Goal: Navigation & Orientation: Understand site structure

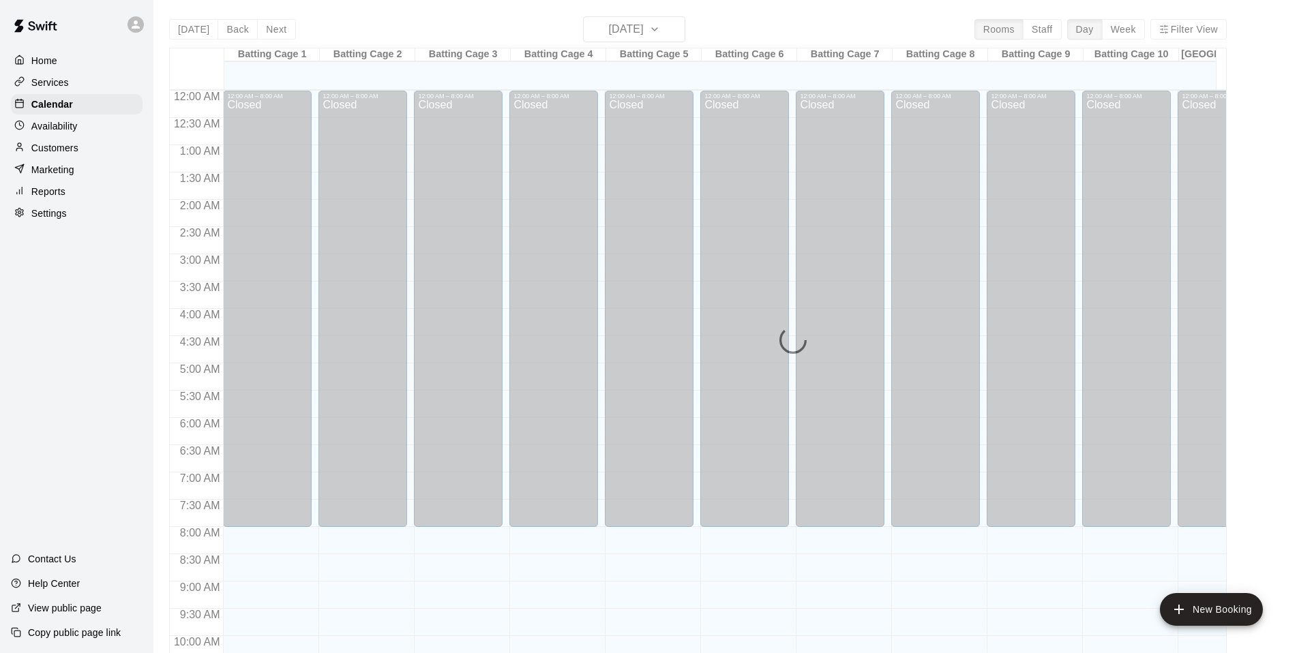
scroll to position [497, 0]
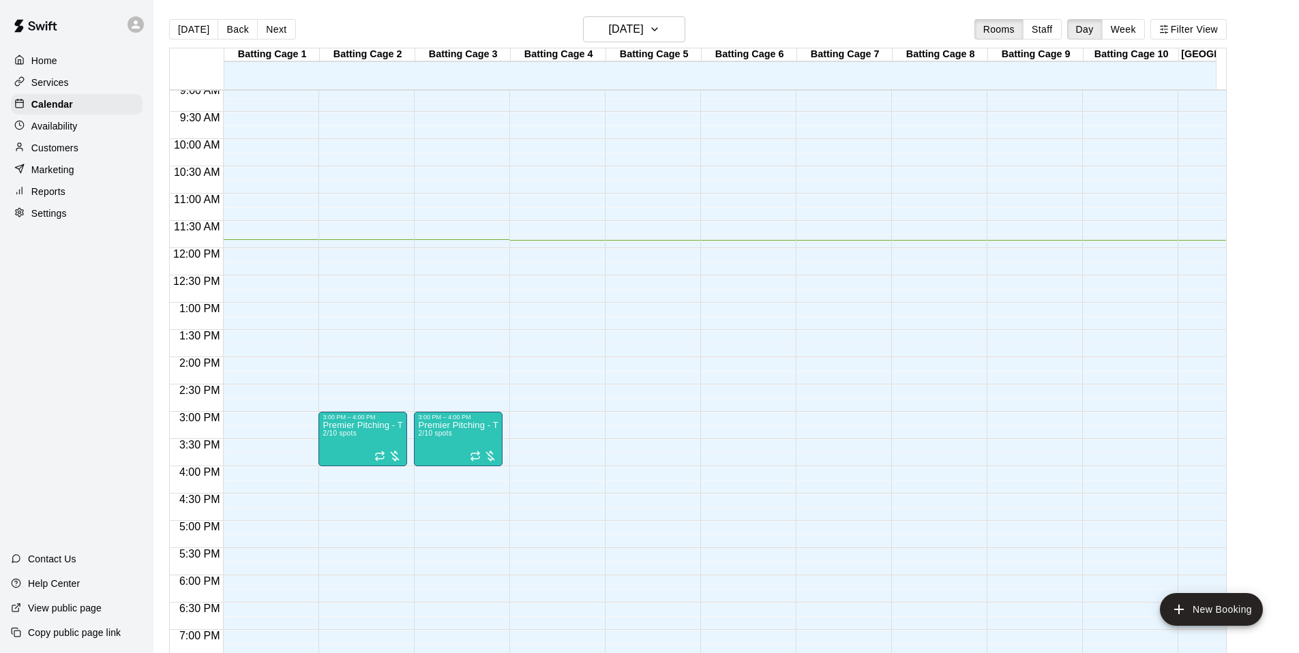
click at [54, 218] on p "Settings" at bounding box center [48, 214] width 35 height 14
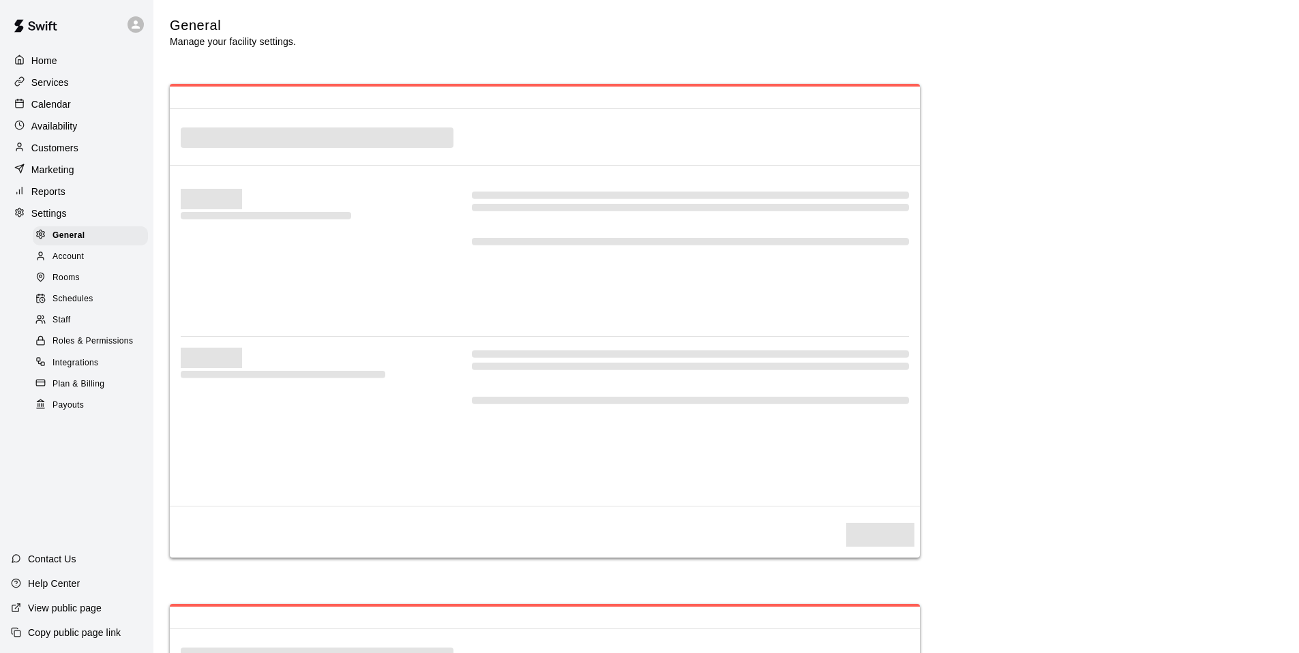
select select "**"
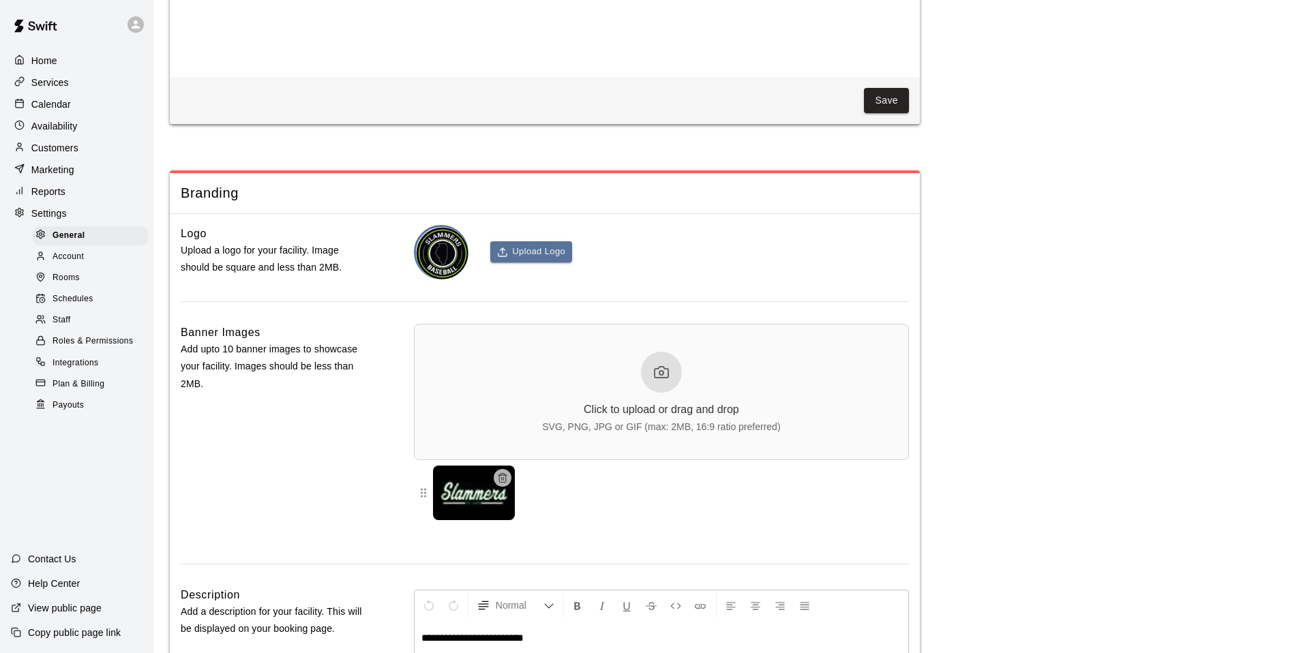
scroll to position [2768, 0]
click at [54, 126] on p "Availability" at bounding box center [54, 126] width 46 height 14
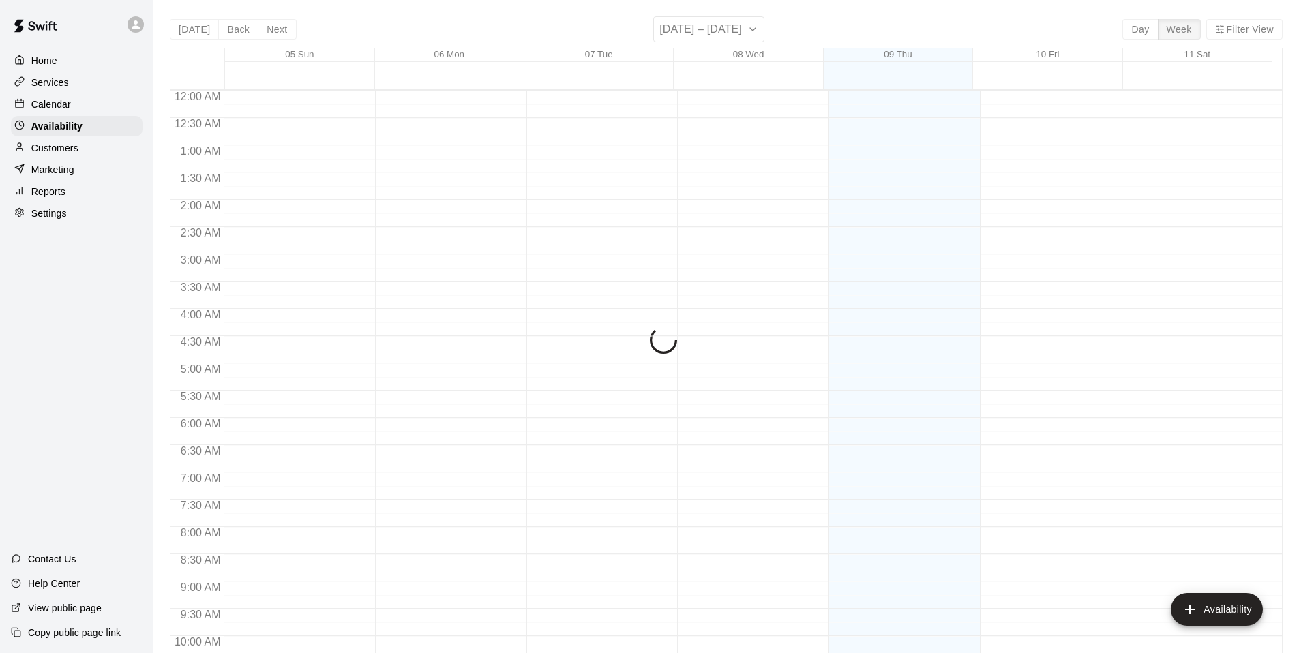
scroll to position [646, 0]
click at [52, 148] on p "Customers" at bounding box center [54, 148] width 47 height 14
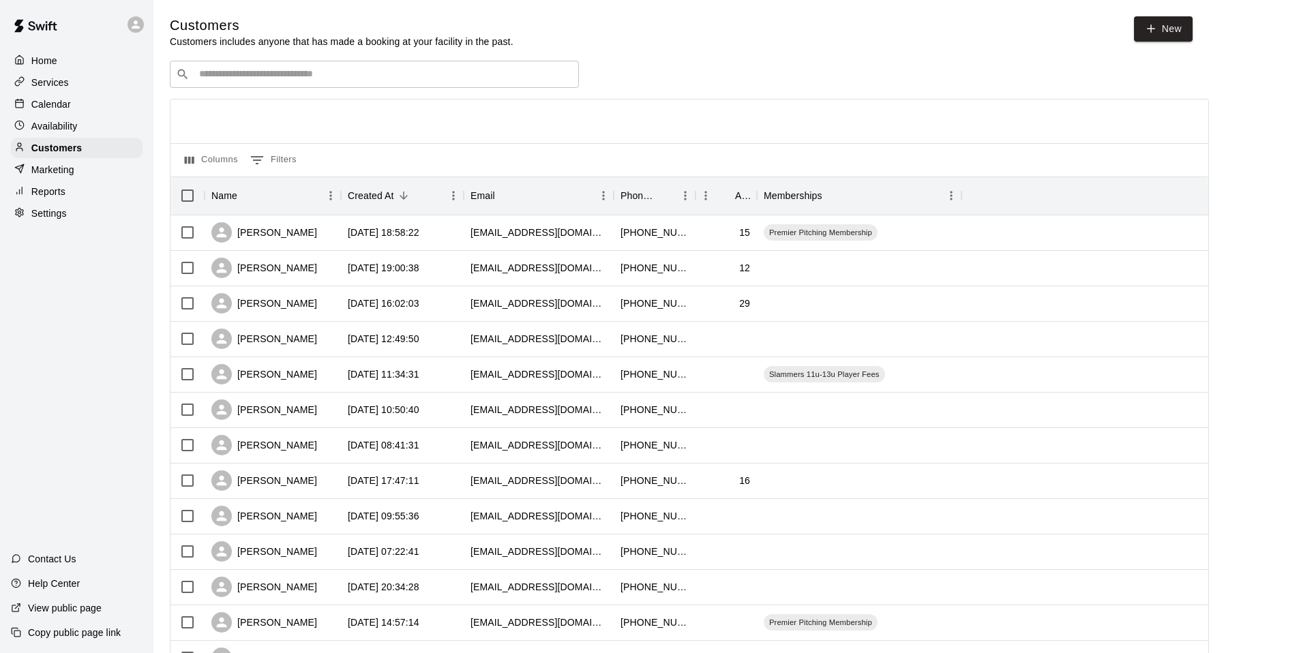
click at [57, 124] on p "Availability" at bounding box center [54, 126] width 46 height 14
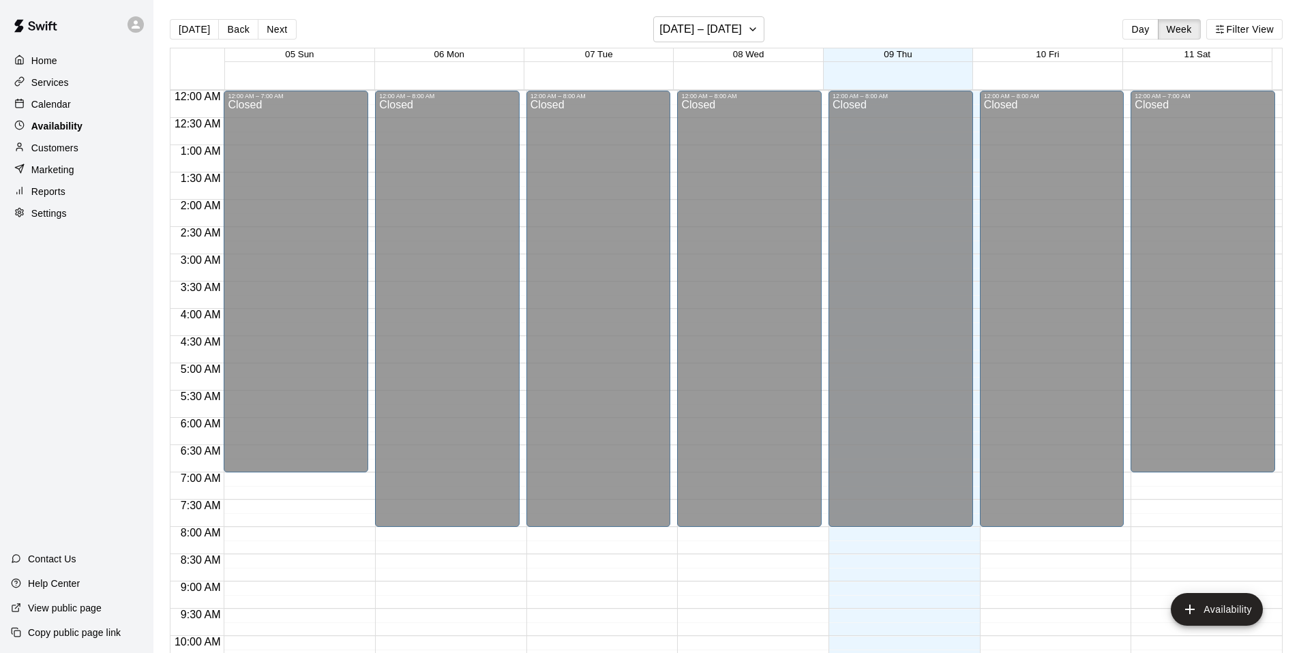
scroll to position [646, 0]
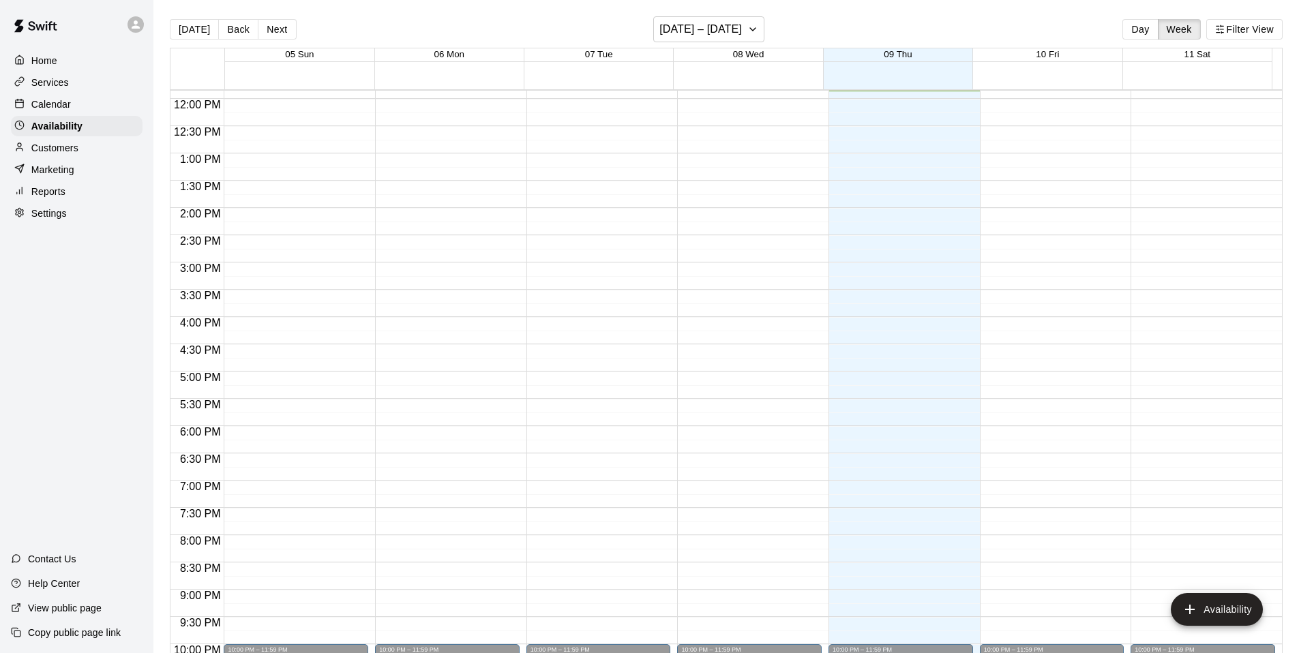
click at [54, 94] on div "Calendar" at bounding box center [77, 104] width 132 height 20
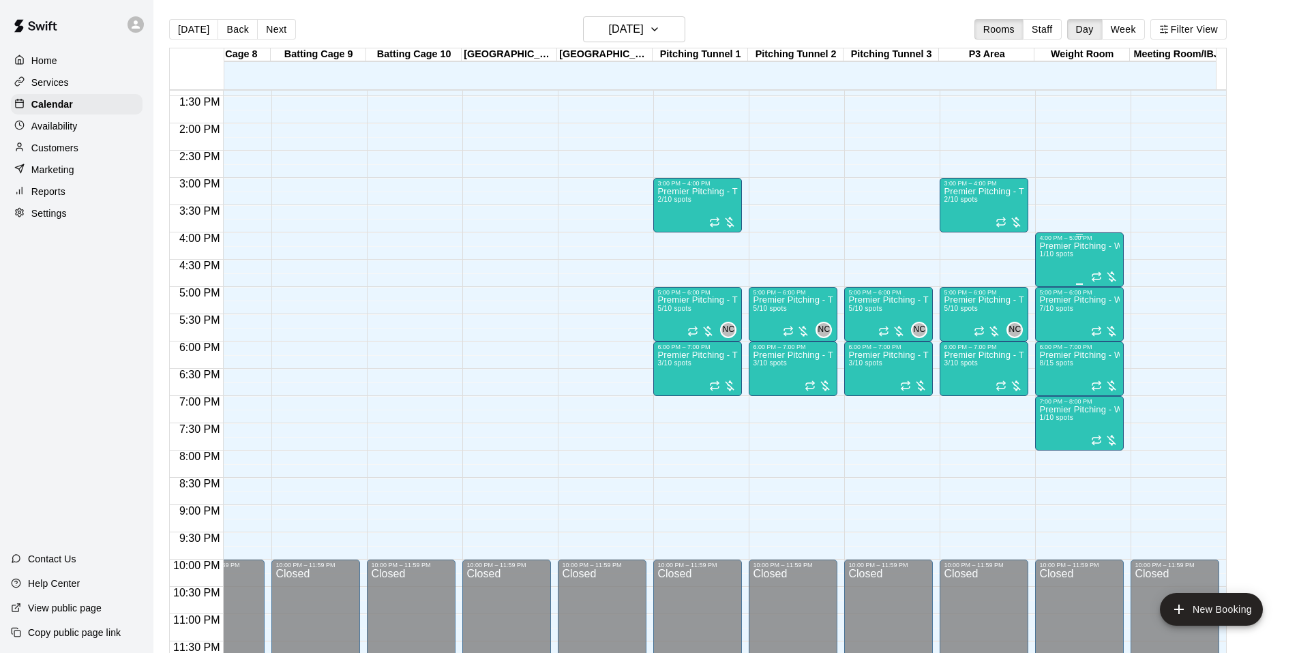
click at [1077, 248] on div "Premier Pitching - Weight Room 1/10 spots" at bounding box center [1079, 567] width 80 height 653
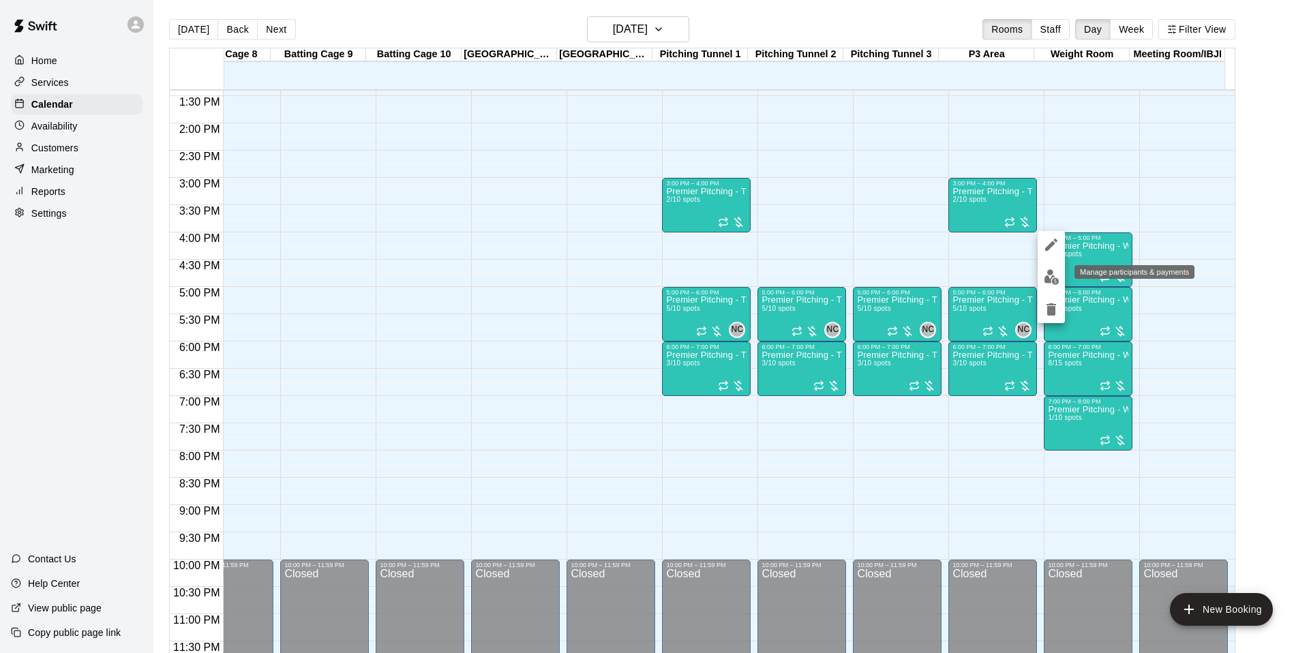
click at [1050, 278] on img "edit" at bounding box center [1052, 277] width 16 height 16
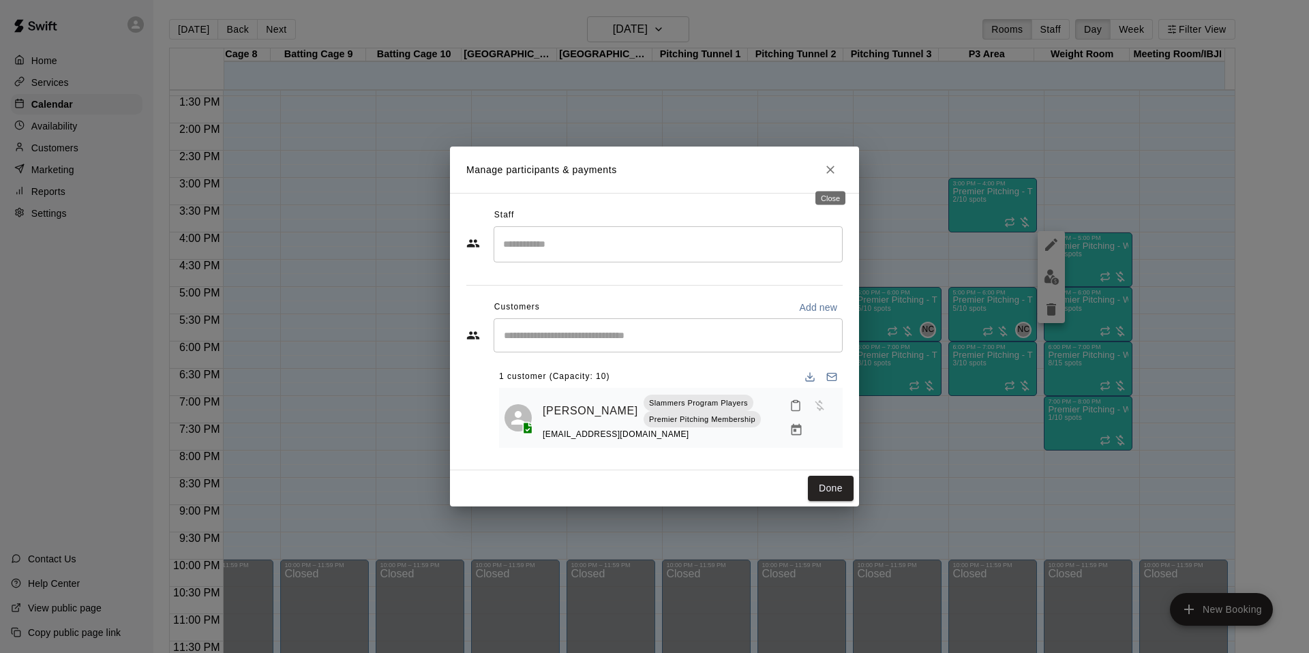
click at [832, 168] on icon "Close" at bounding box center [830, 170] width 8 height 8
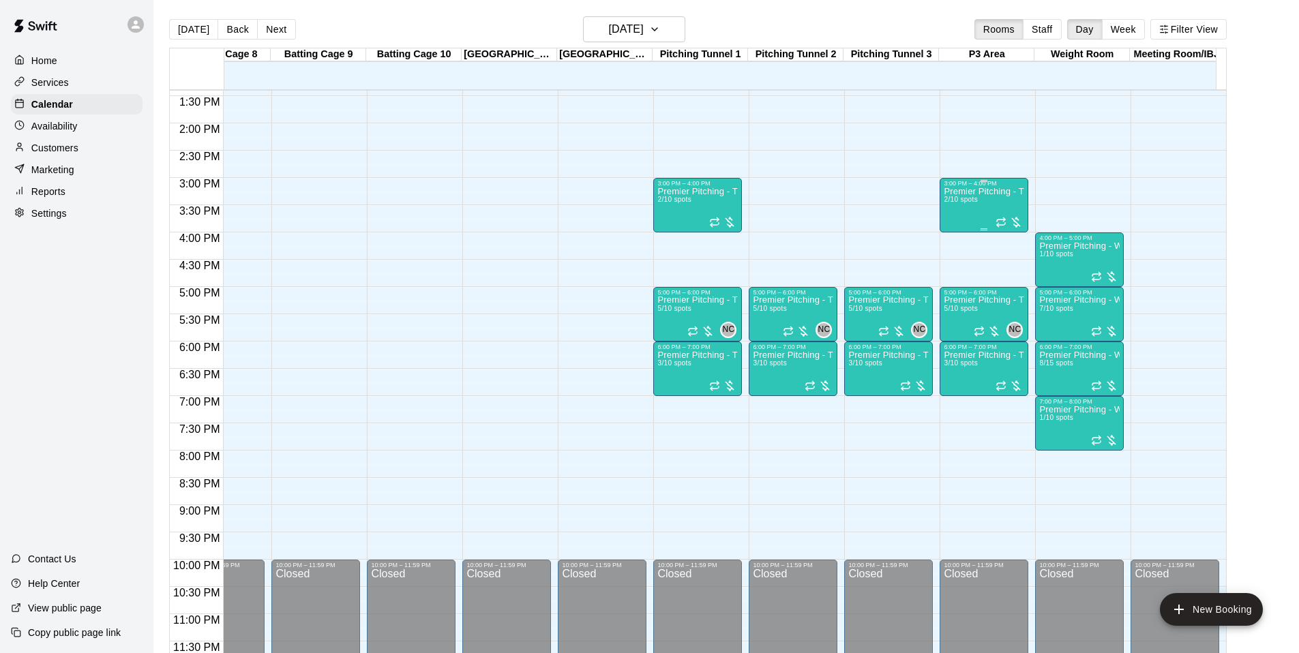
click at [989, 202] on div "Premier Pitching - Throwing Group 2/10 spots" at bounding box center [984, 513] width 80 height 653
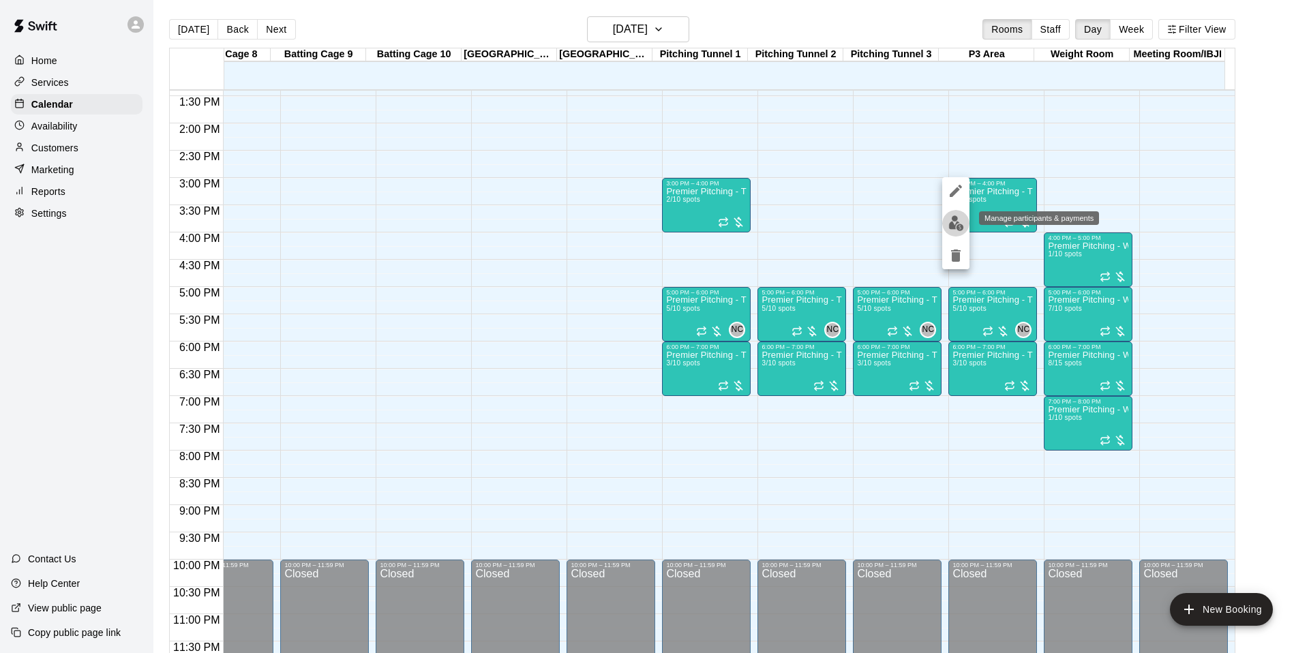
click at [956, 227] on img "edit" at bounding box center [957, 223] width 16 height 16
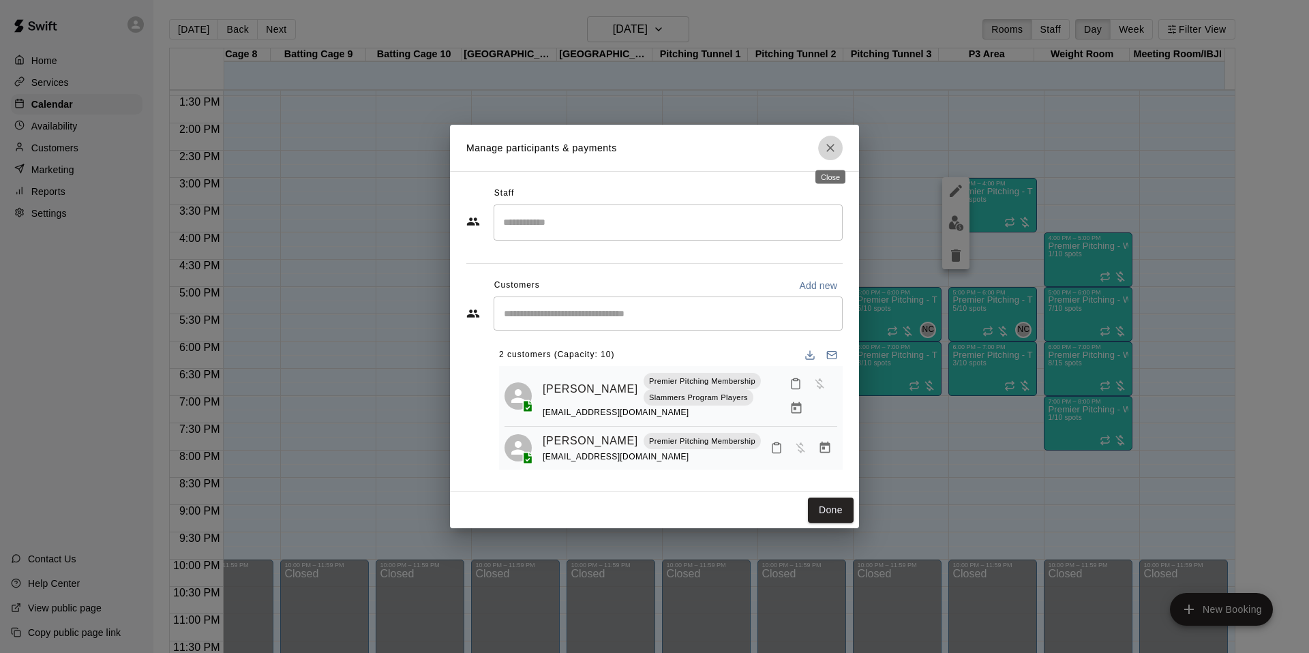
click at [838, 151] on button "Close" at bounding box center [830, 148] width 25 height 25
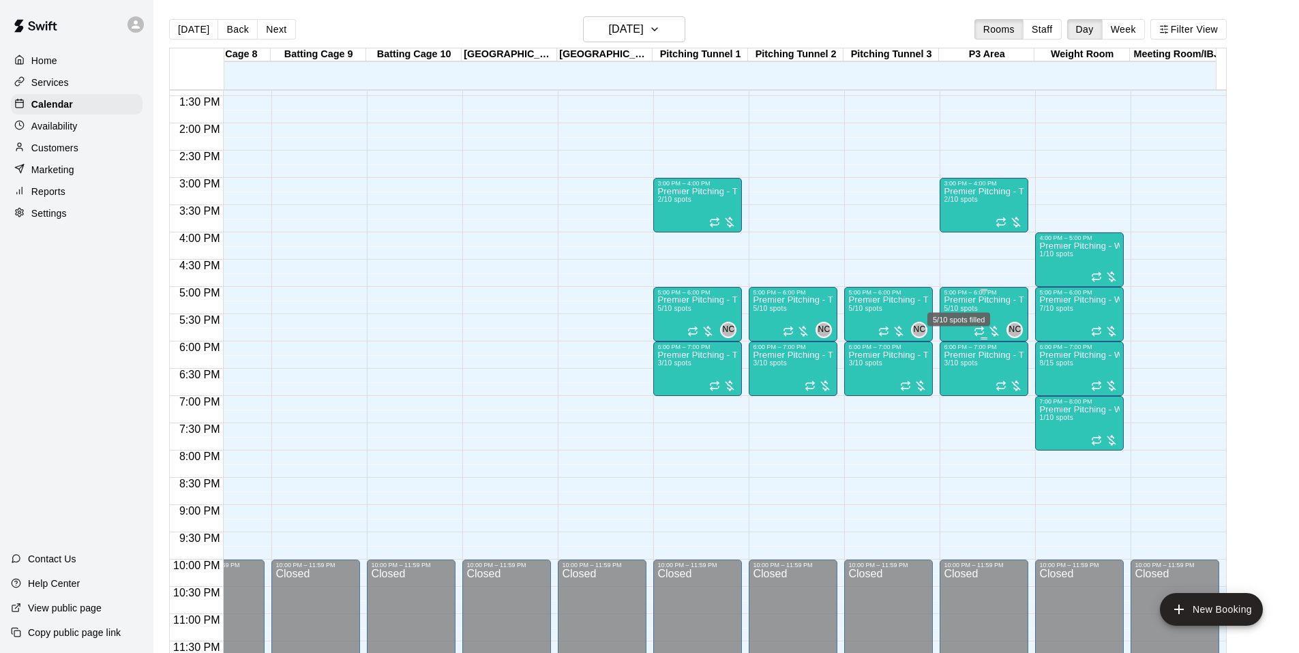
click at [958, 305] on span "5/10 spots" at bounding box center [960, 309] width 33 height 8
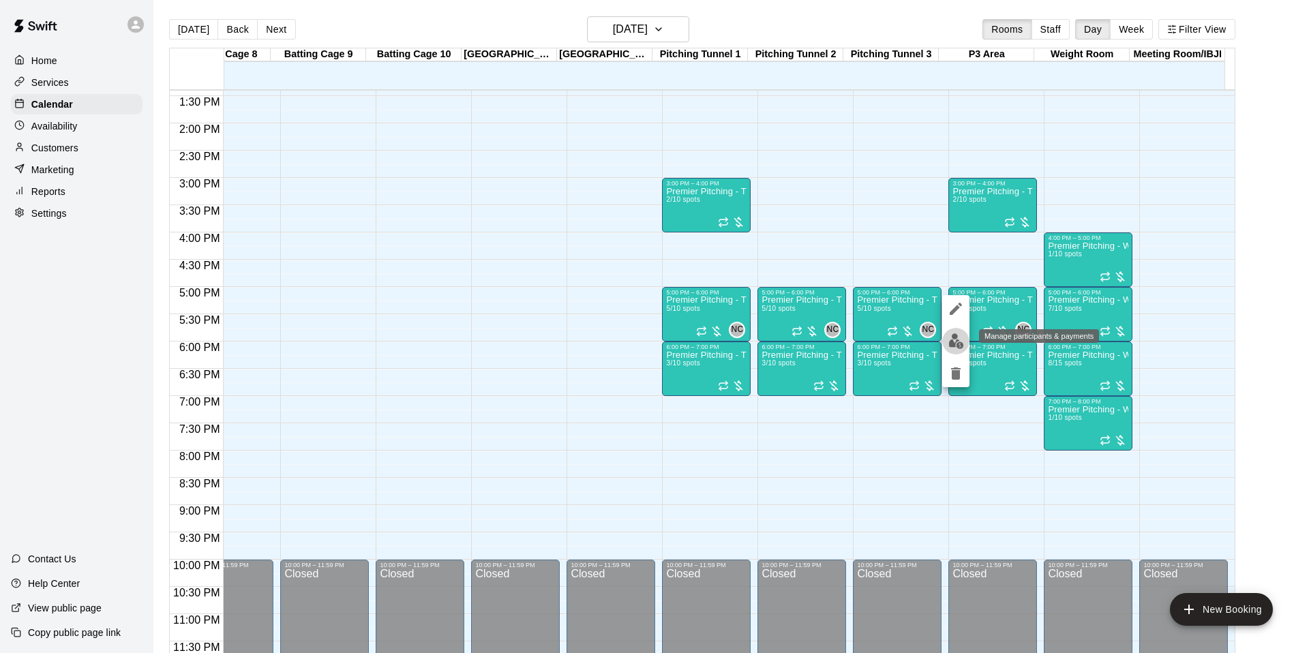
click at [949, 342] on img "edit" at bounding box center [957, 341] width 16 height 16
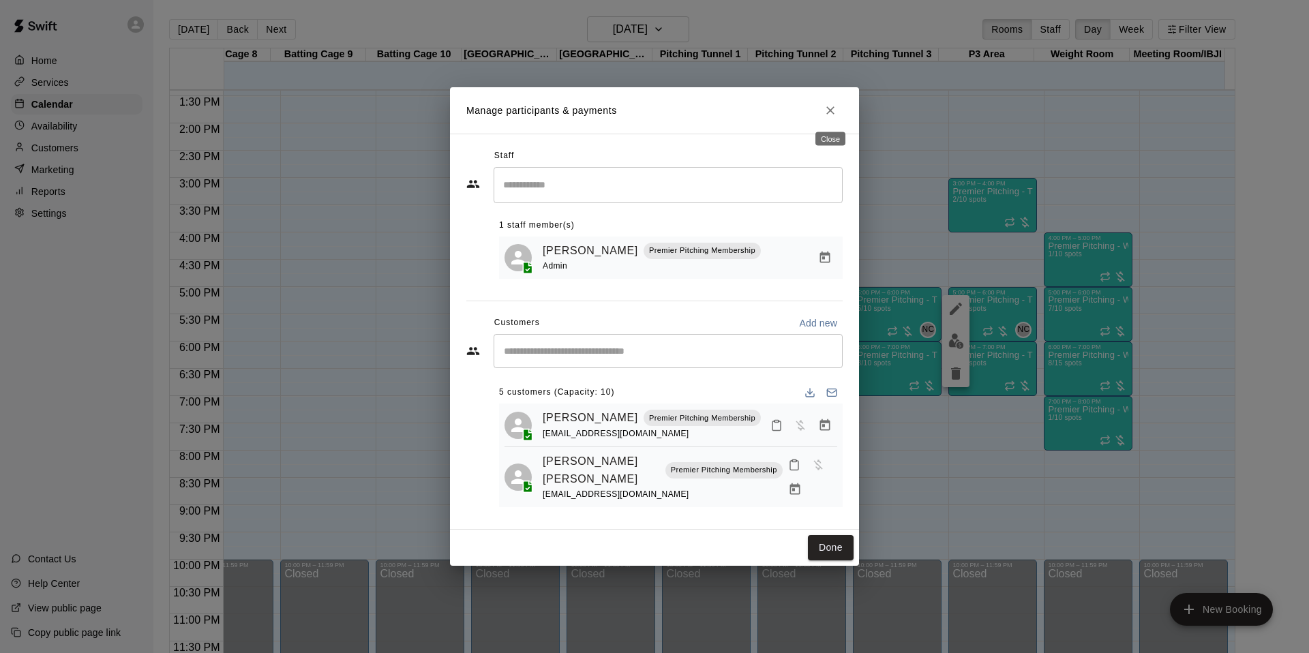
click at [831, 115] on icon "Close" at bounding box center [831, 111] width 14 height 14
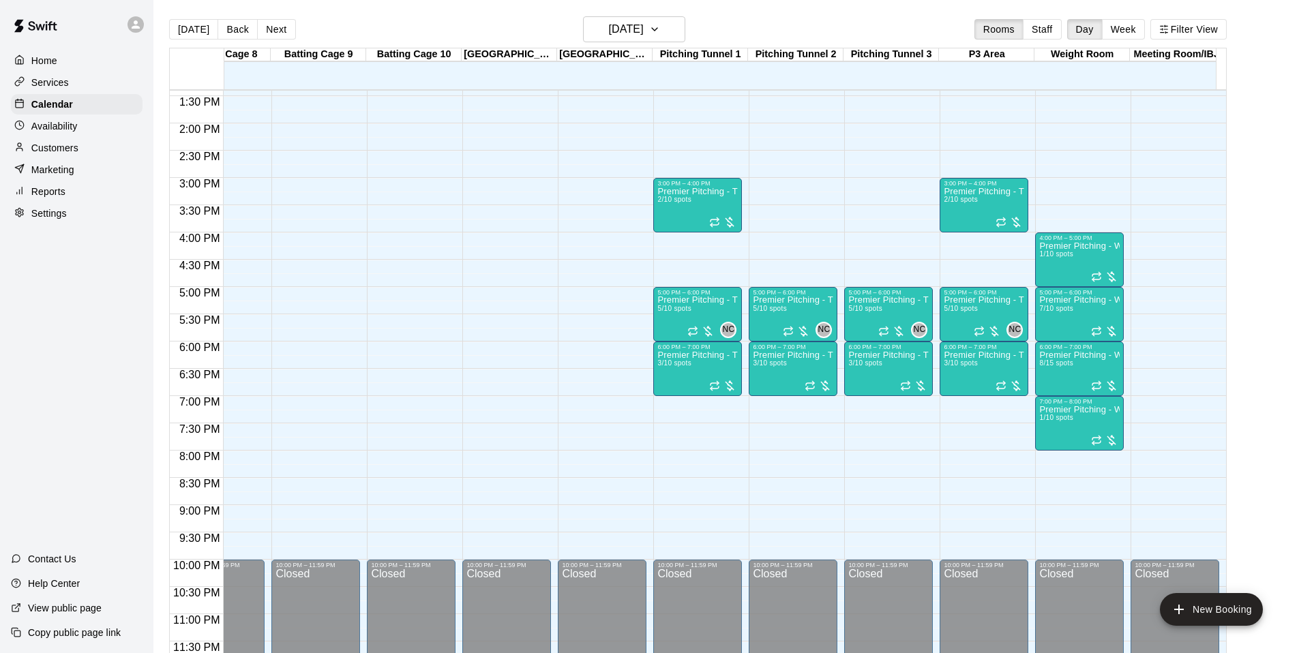
click at [1012, 259] on div "12:00 AM – 8:00 AM Closed 3:00 PM – 4:00 PM Premier Pitching - Throwing Group 2…" at bounding box center [984, 14] width 89 height 1309
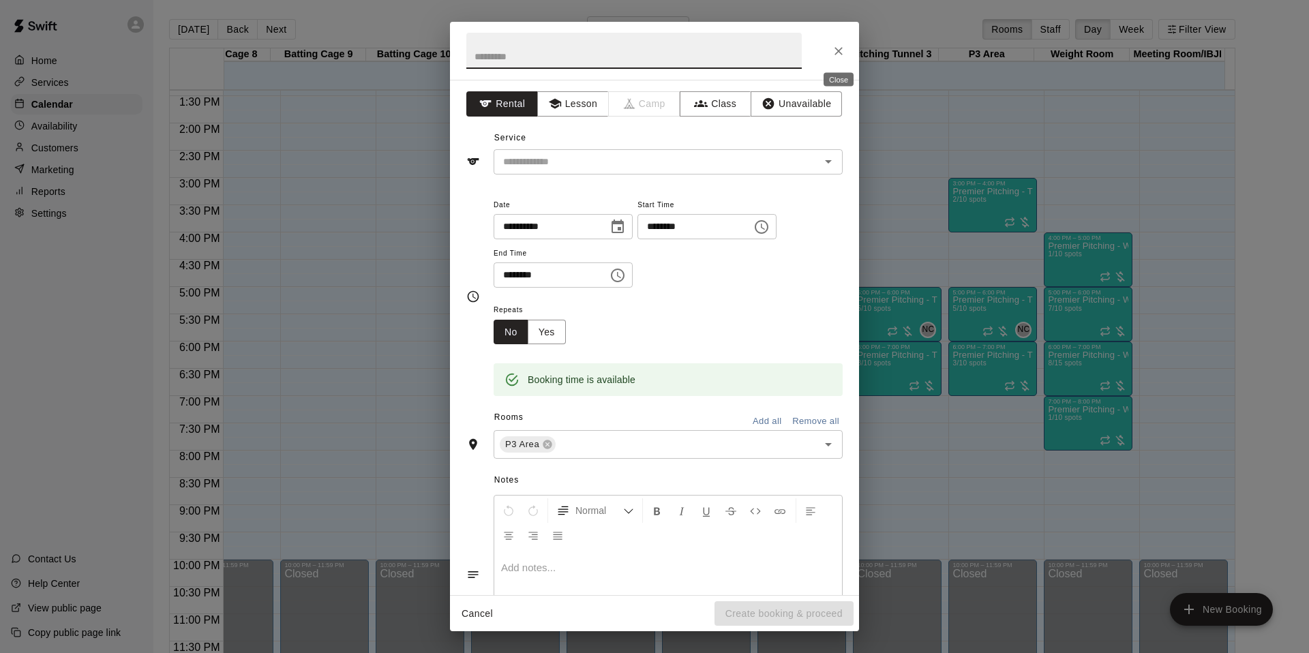
drag, startPoint x: 846, startPoint y: 50, endPoint x: 859, endPoint y: 60, distance: 16.5
click at [846, 50] on button "Close" at bounding box center [838, 51] width 25 height 25
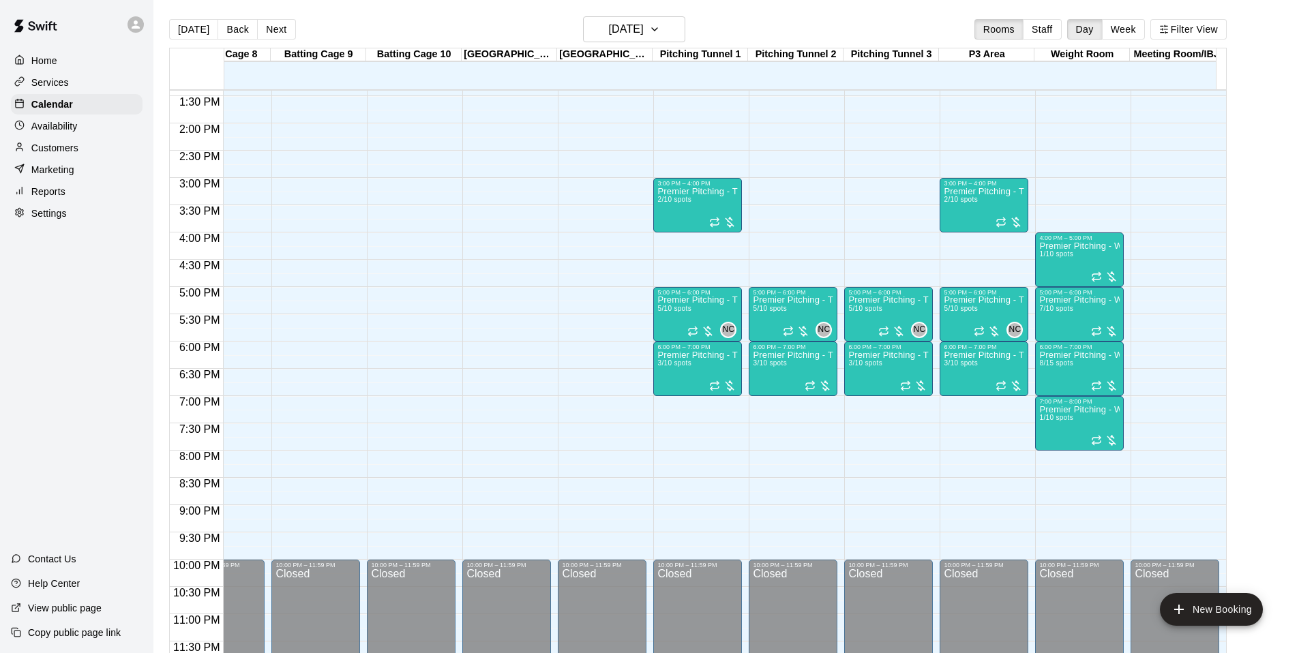
scroll to position [22, 0]
